Goal: Task Accomplishment & Management: Manage account settings

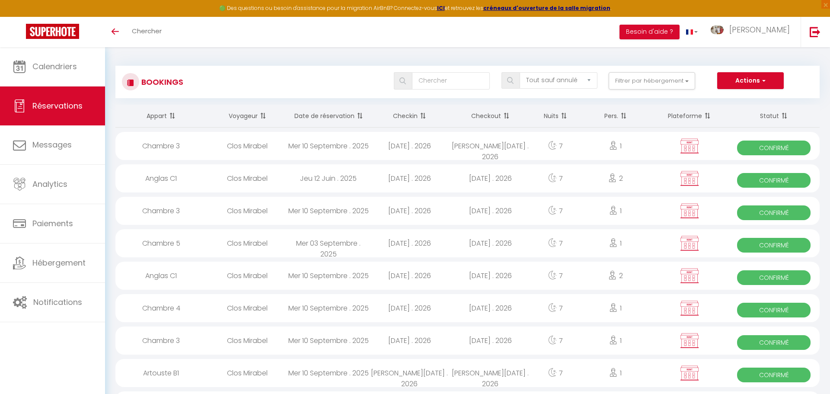
select select "not_cancelled"
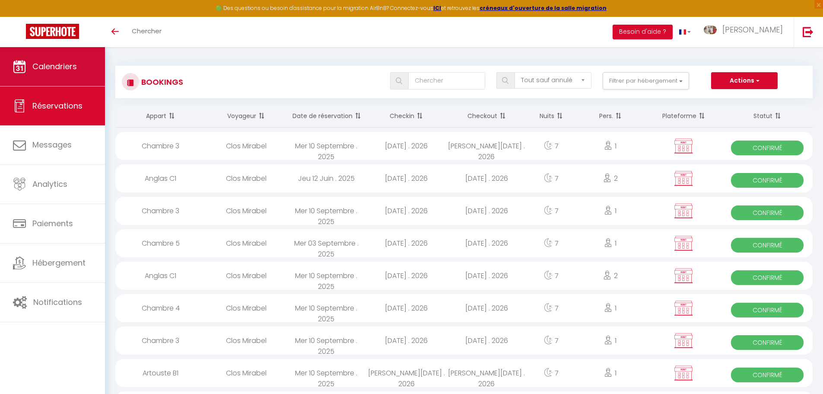
click at [21, 66] on icon at bounding box center [19, 66] width 13 height 13
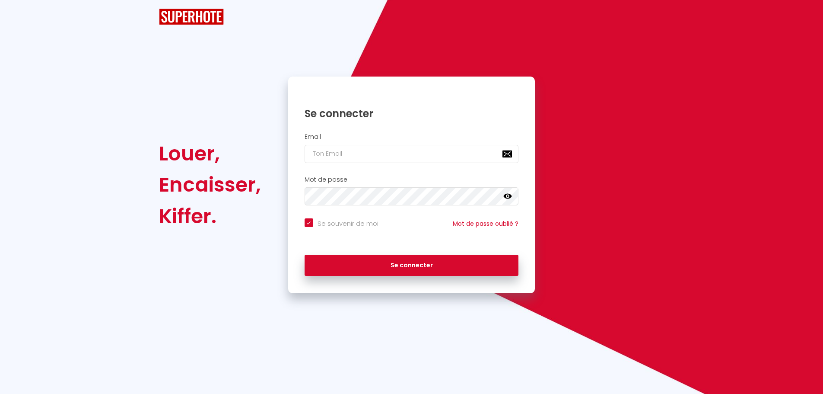
checkbox input "true"
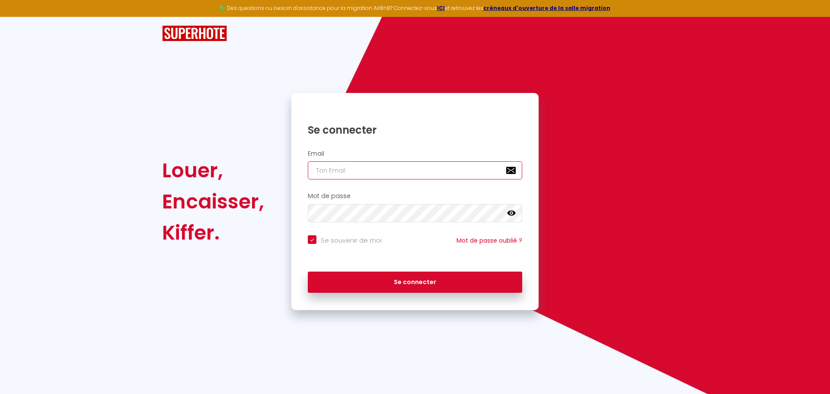
type input "[EMAIL_ADDRESS][DOMAIN_NAME]"
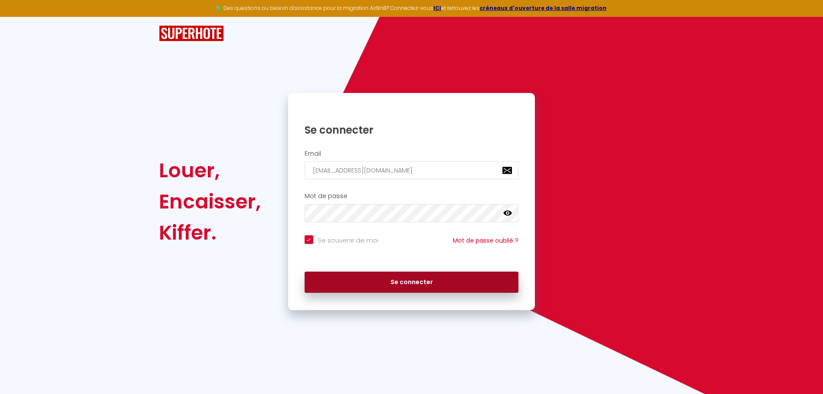
click at [434, 280] on button "Se connecter" at bounding box center [412, 282] width 214 height 22
checkbox input "true"
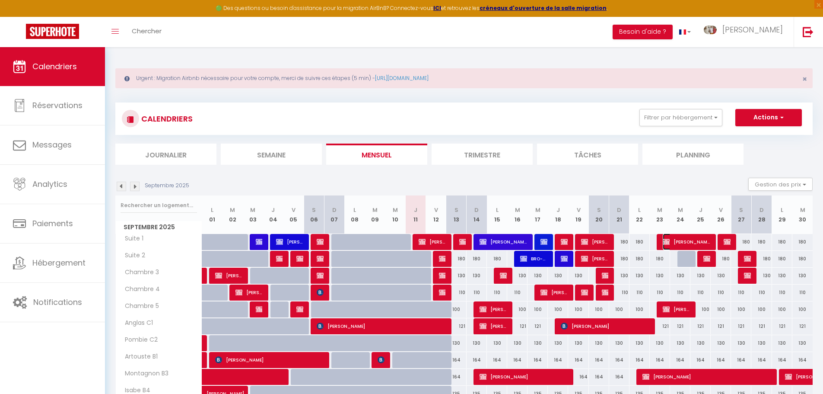
click at [689, 241] on span "[PERSON_NAME]" at bounding box center [687, 241] width 48 height 16
select select "OK"
select select "KO"
select select "1"
select select "0"
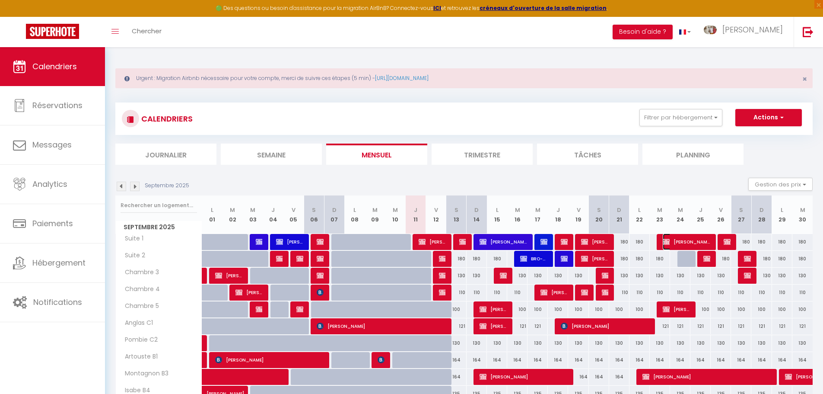
select select "1"
select select
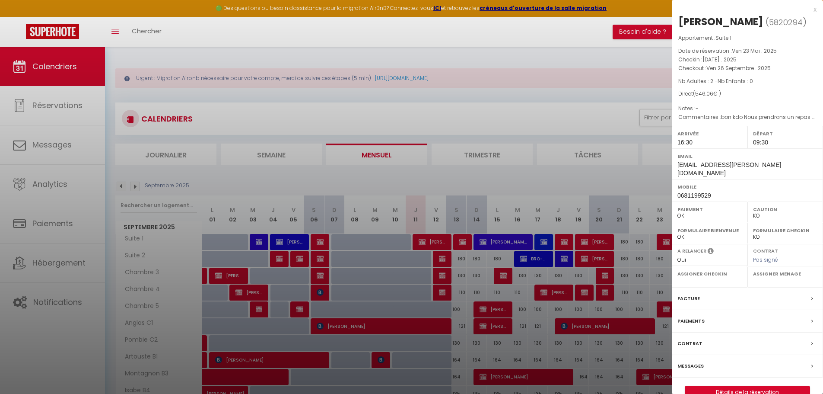
click at [816, 10] on div "x" at bounding box center [744, 9] width 145 height 10
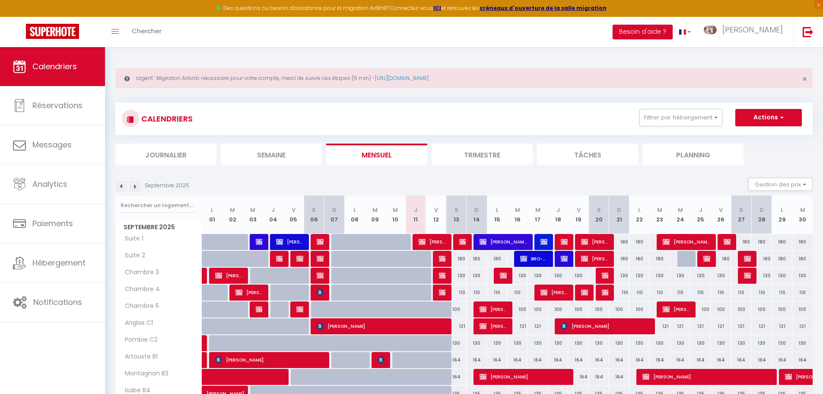
click at [712, 259] on div "180" at bounding box center [721, 259] width 20 height 16
type input "180"
type input "Ven 26 Septembre 2025"
type input "Sam 27 Septembre 2025"
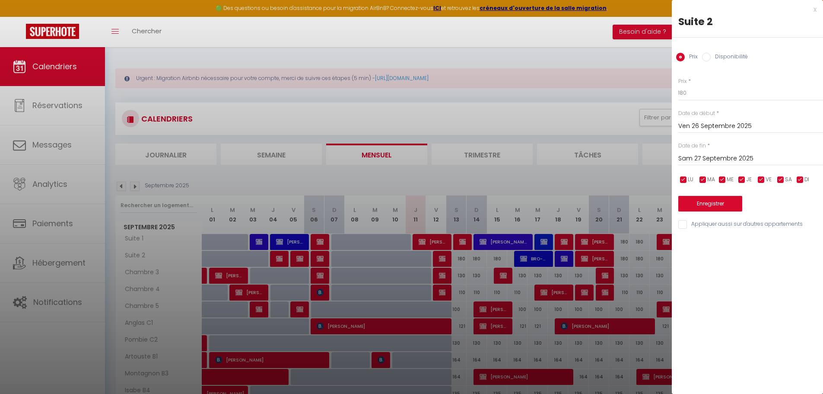
click at [710, 260] on div "x Suite 2 Prix Disponibilité Prix * 180 Statut * Disponible Indisponible Date d…" at bounding box center [747, 197] width 151 height 394
click at [646, 263] on div at bounding box center [411, 197] width 823 height 394
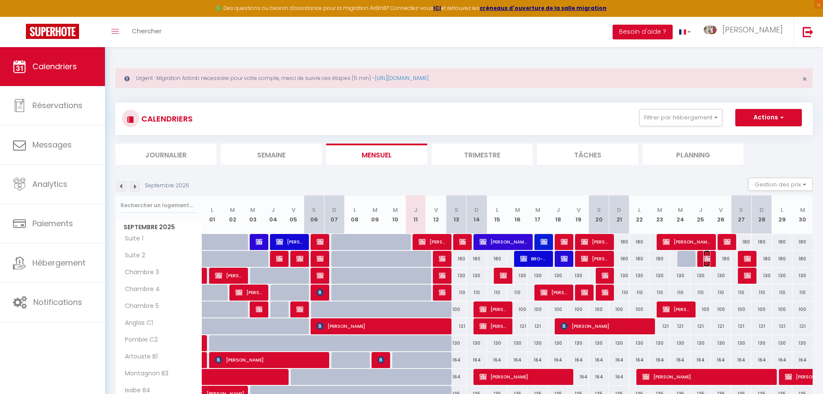
click at [707, 260] on img at bounding box center [707, 258] width 7 height 7
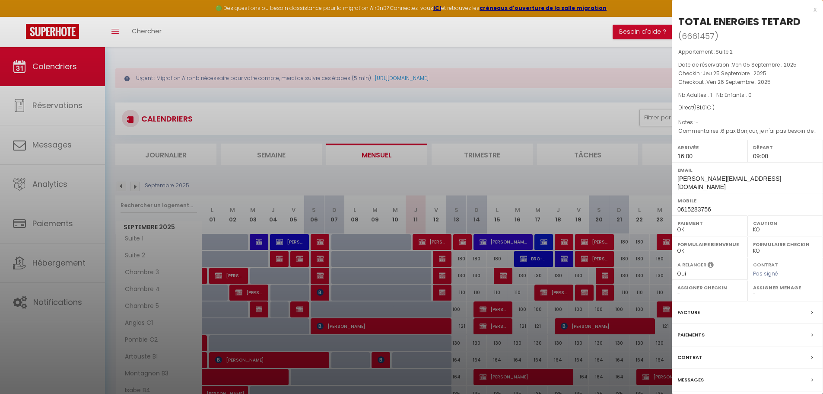
click at [814, 12] on div "x" at bounding box center [744, 9] width 145 height 10
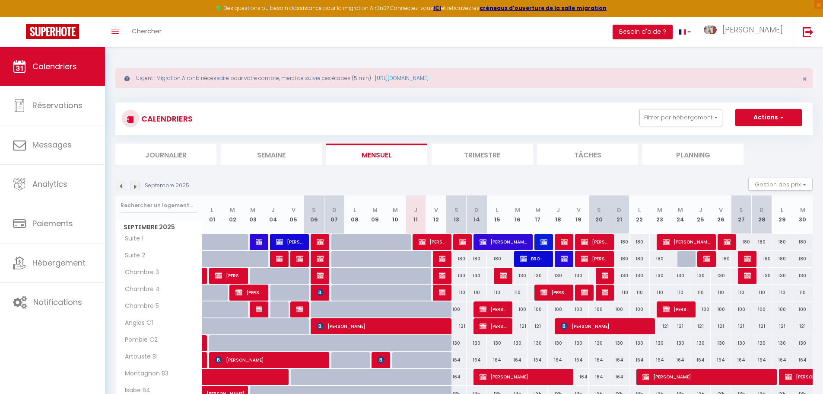
click at [482, 155] on li "Trimestre" at bounding box center [482, 153] width 101 height 21
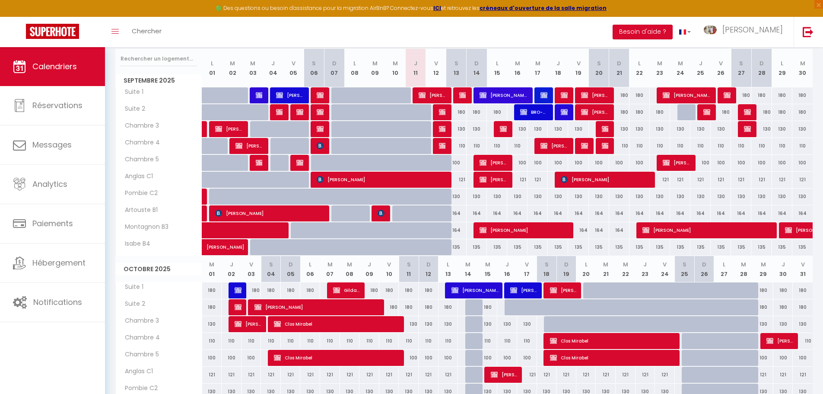
scroll to position [86, 0]
